Goal: Information Seeking & Learning: Learn about a topic

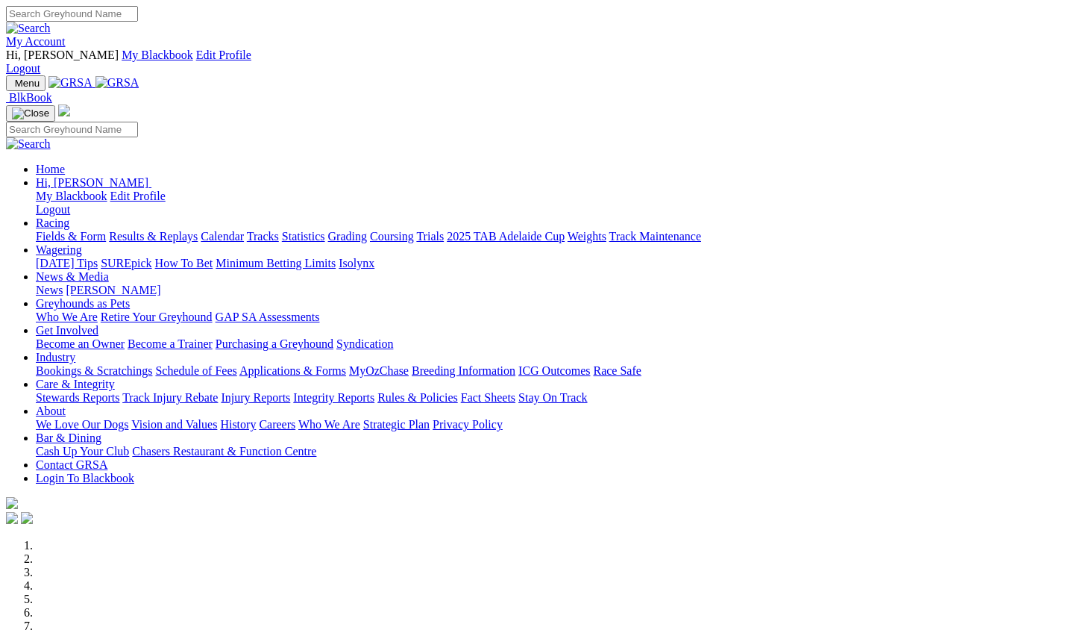
click at [69, 216] on link "Racing" at bounding box center [53, 222] width 34 height 13
click at [189, 230] on link "Results & Replays" at bounding box center [153, 236] width 89 height 13
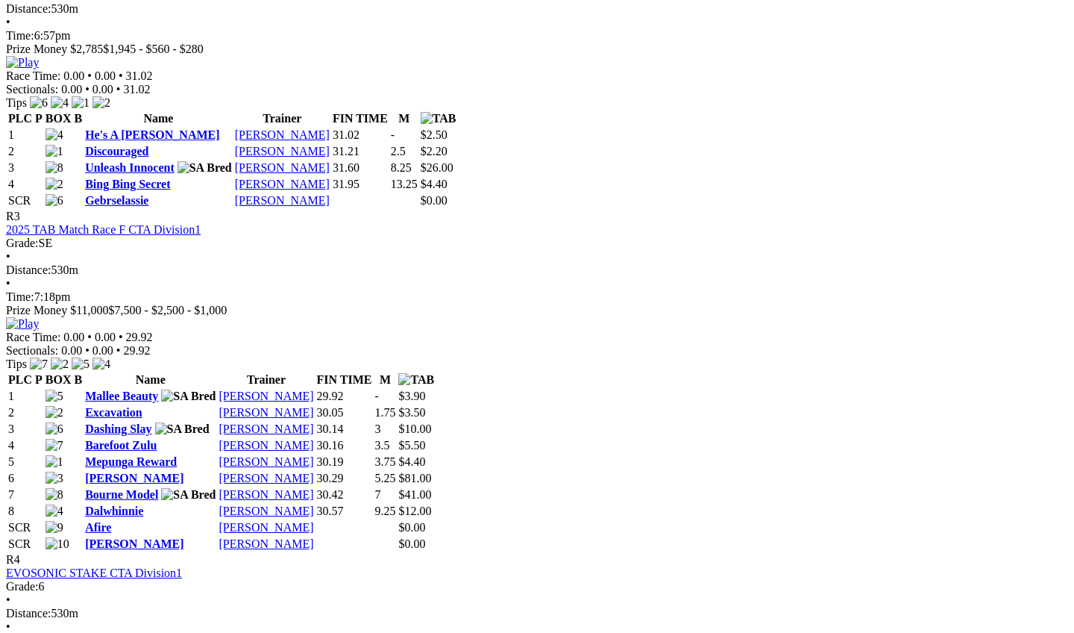
scroll to position [1153, 6]
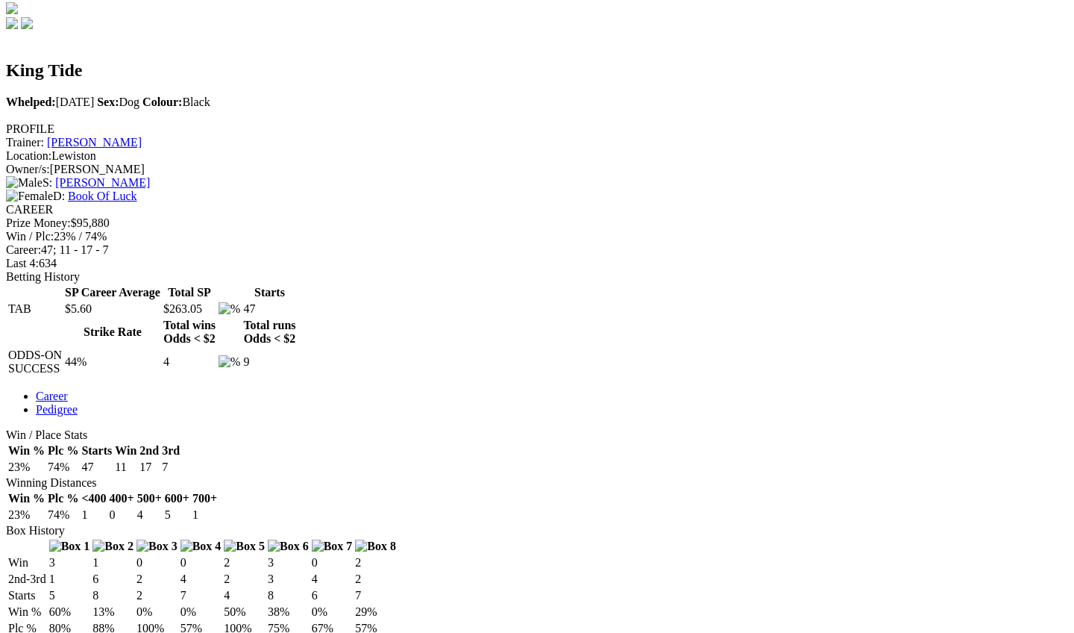
scroll to position [512, 0]
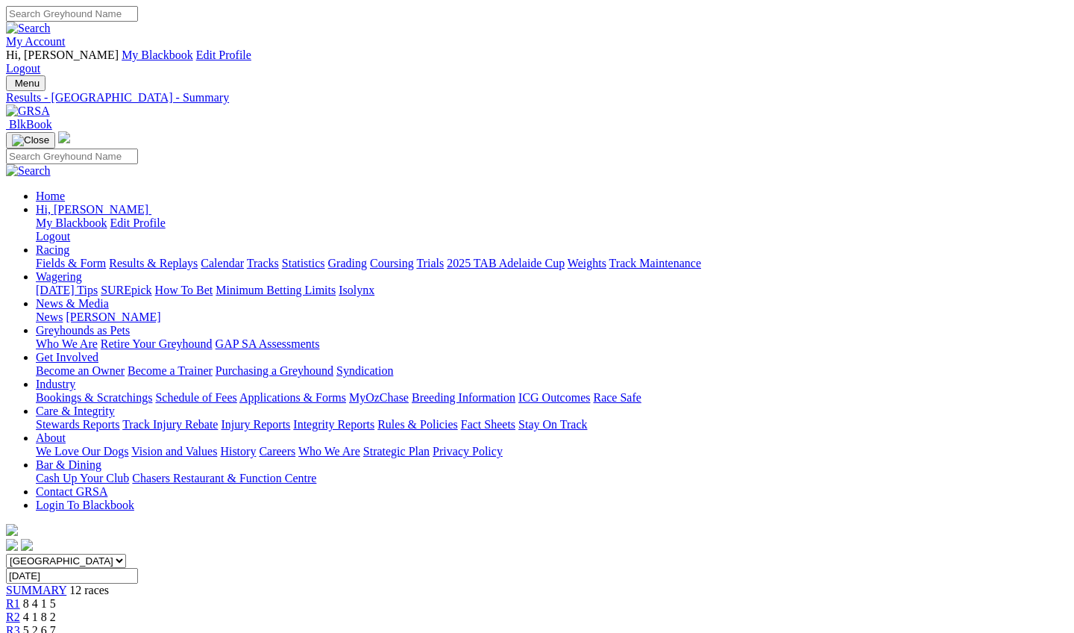
click at [75, 378] on link "Industry" at bounding box center [56, 384] width 40 height 13
click at [109, 297] on link "News & Media" at bounding box center [72, 303] width 73 height 13
click at [458, 418] on link "Rules & Policies" at bounding box center [418, 424] width 81 height 13
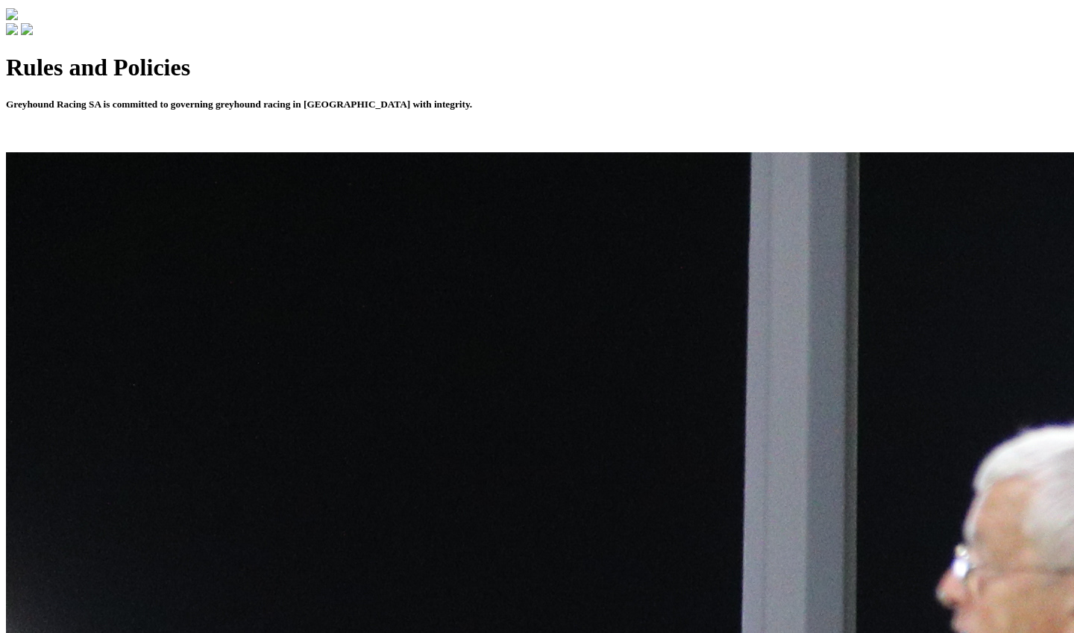
scroll to position [522, 0]
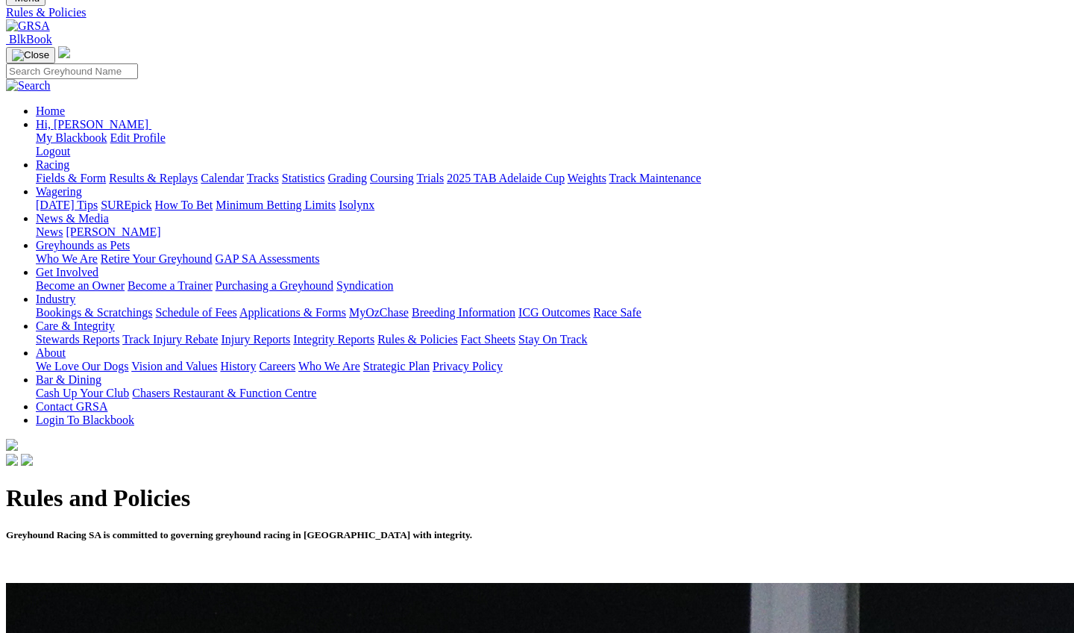
scroll to position [601, 0]
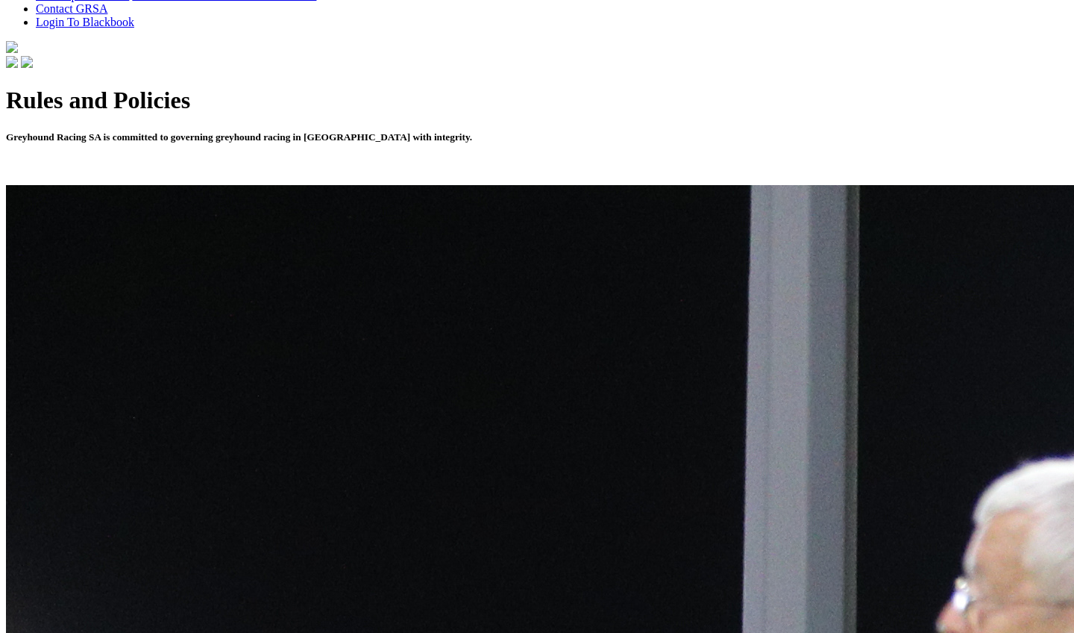
scroll to position [485, 0]
